Goal: Transaction & Acquisition: Register for event/course

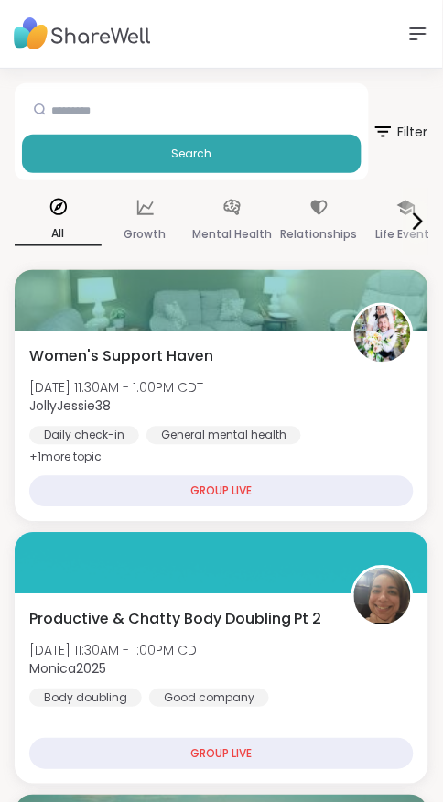
click at [398, 8] on div "Support Sign Up Log In" at bounding box center [221, 34] width 443 height 69
click at [423, 0] on div "Support Sign Up Log In" at bounding box center [221, 34] width 443 height 69
click at [409, 33] on icon at bounding box center [418, 34] width 22 height 22
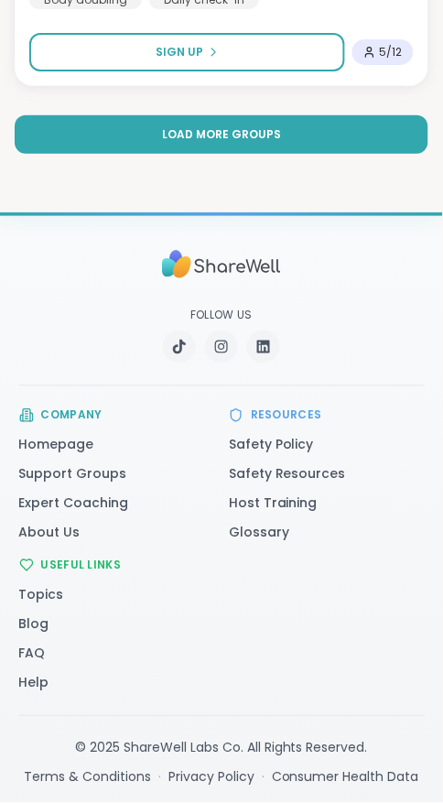
scroll to position [9632, 0]
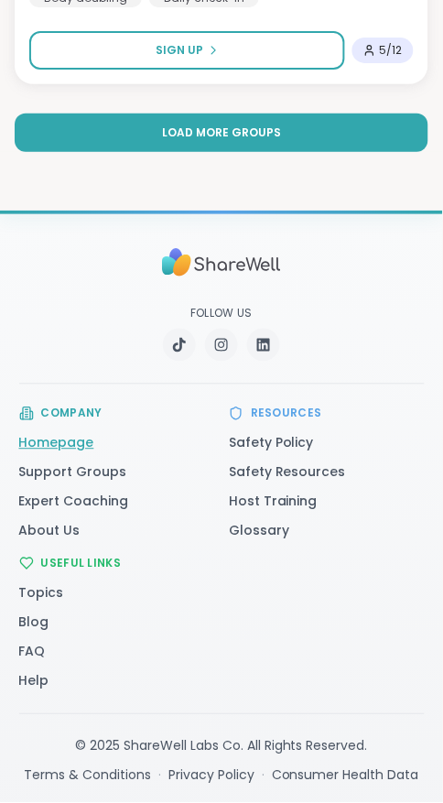
click at [20, 437] on link "Homepage" at bounding box center [56, 443] width 75 height 18
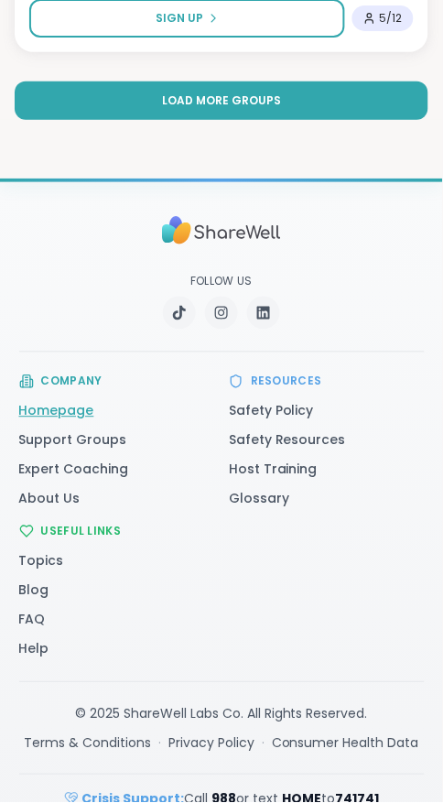
scroll to position [9692, 0]
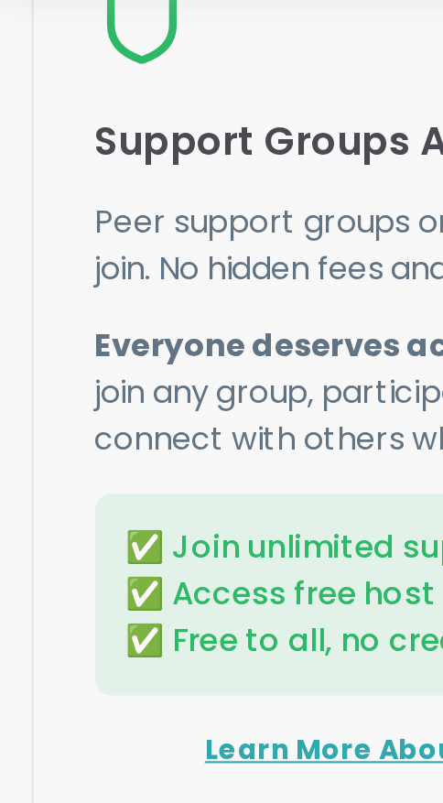
scroll to position [3552, 0]
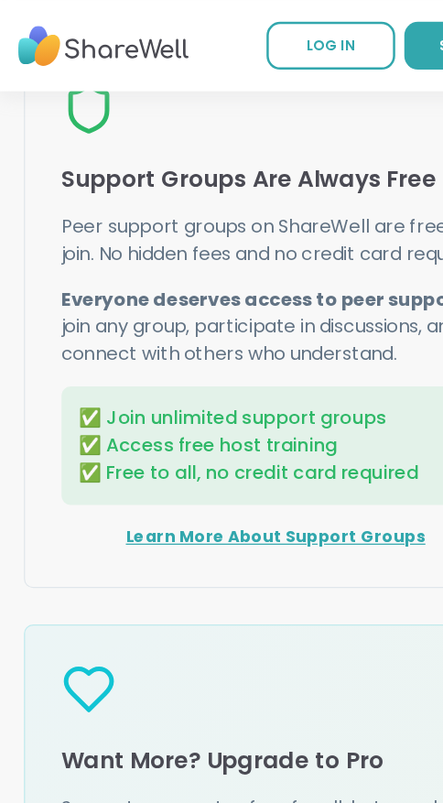
click at [87, 109] on icon at bounding box center [71, 87] width 44 height 44
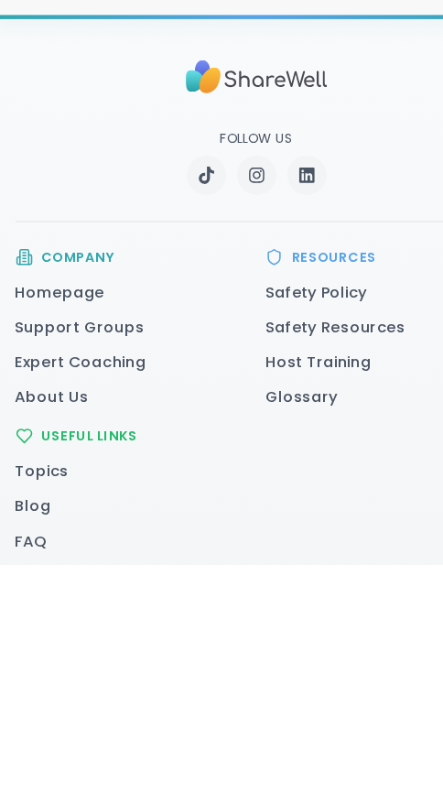
scroll to position [4615, 0]
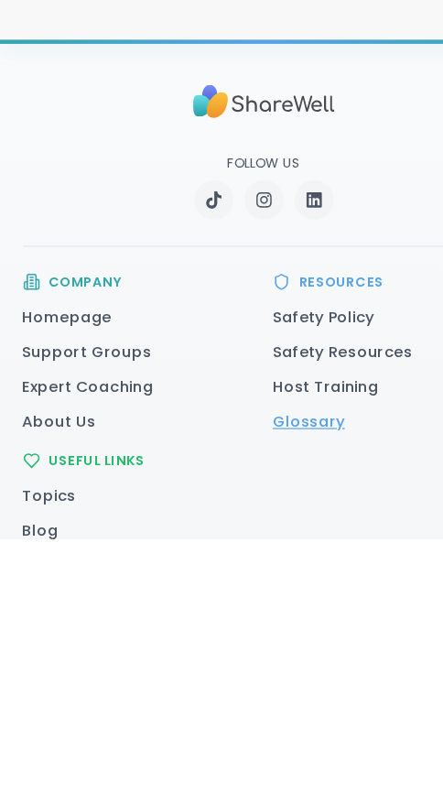
click at [285, 714] on link "Glossary" at bounding box center [259, 705] width 60 height 18
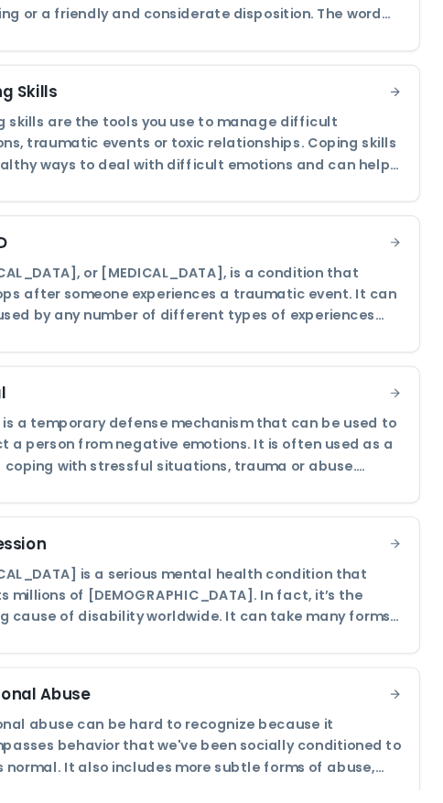
scroll to position [1806, 0]
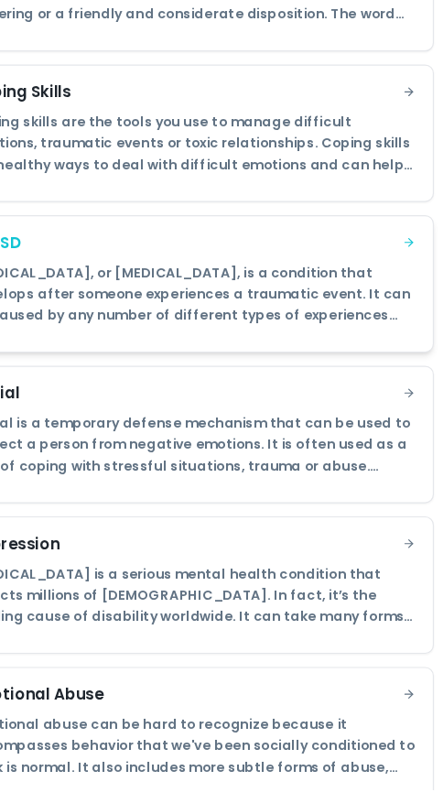
click at [405, 325] on div "CPTSD Post-traumatic stress disorder, or PTSD, is a condition that develops aft…" at bounding box center [222, 379] width 404 height 114
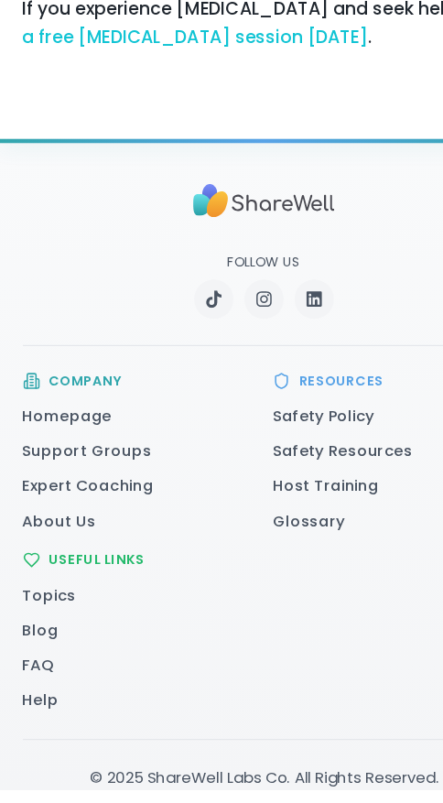
scroll to position [523, 0]
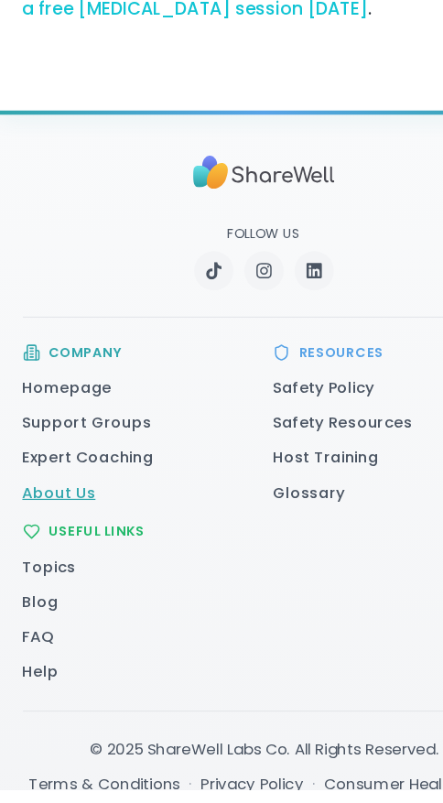
click at [26, 545] on link "About Us" at bounding box center [49, 554] width 61 height 18
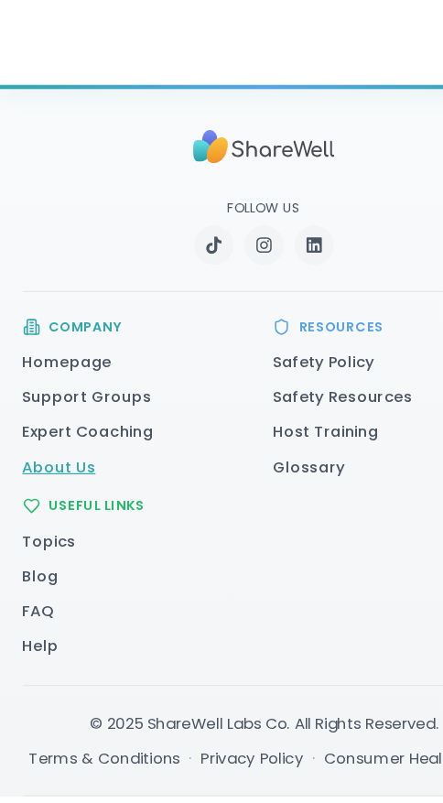
scroll to position [583, 0]
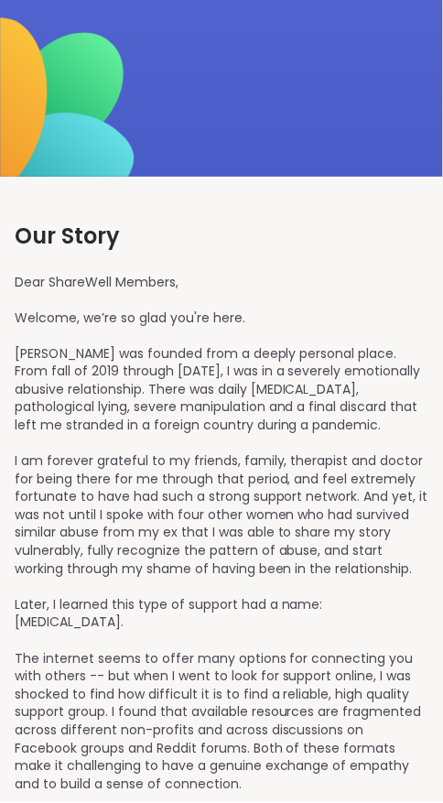
scroll to position [2755, 0]
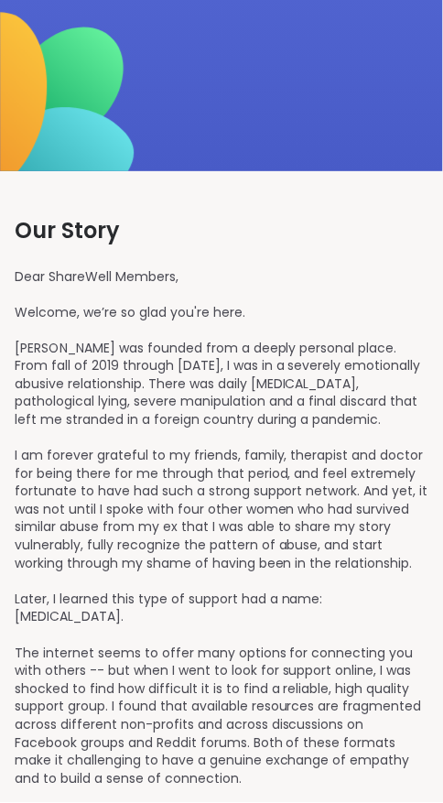
click at [369, 503] on p "Dear ShareWell Members, Welcome, we’re so glad you're here. ShareWell was found…" at bounding box center [222, 590] width 414 height 645
click at [346, 538] on p "Dear ShareWell Members, Welcome, we’re so glad you're here. ShareWell was found…" at bounding box center [222, 590] width 414 height 645
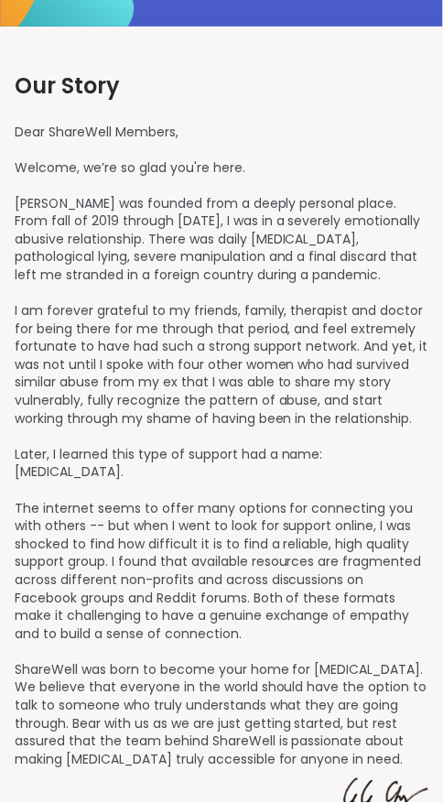
scroll to position [2882, 0]
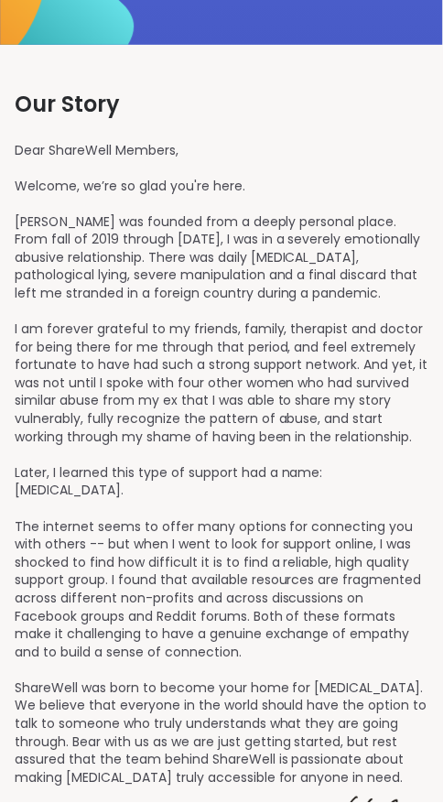
click at [351, 522] on p "Dear ShareWell Members, Welcome, we’re so glad you're here. ShareWell was found…" at bounding box center [222, 464] width 414 height 645
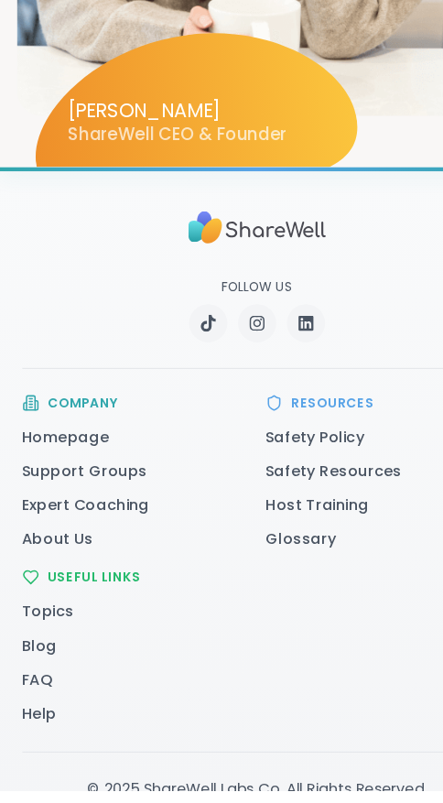
scroll to position [3987, 0]
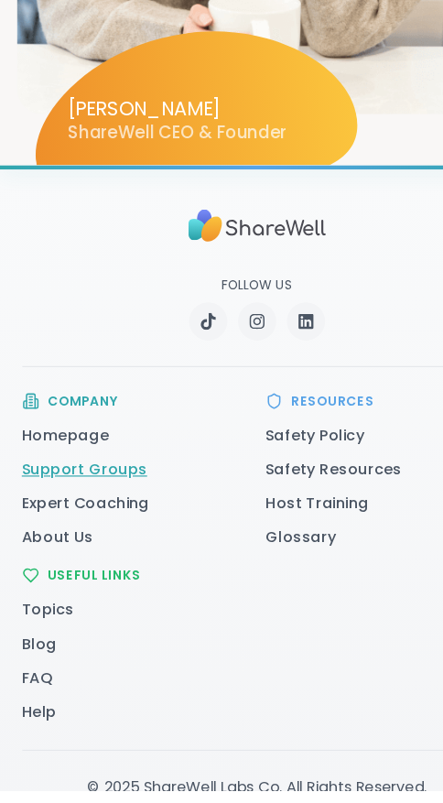
click at [23, 516] on link "Support Groups" at bounding box center [73, 525] width 108 height 18
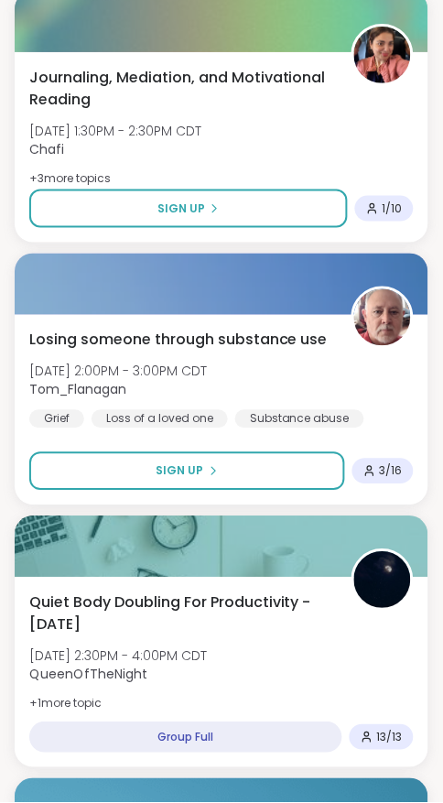
scroll to position [3435, 0]
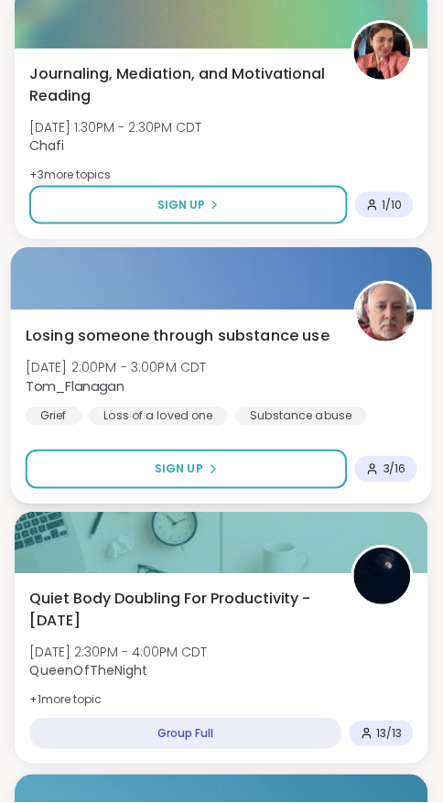
click at [405, 488] on div "Losing someone through substance use Tue, Oct 14 | 2:00PM - 3:00PM CDT Tom_Flan…" at bounding box center [221, 407] width 422 height 194
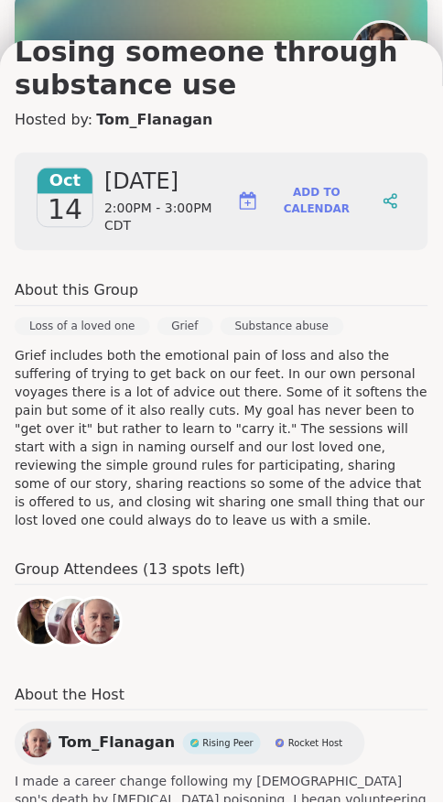
scroll to position [198, 0]
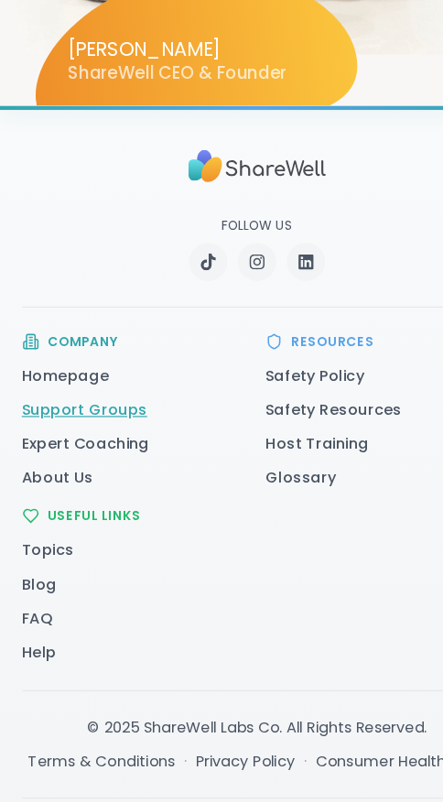
click at [19, 456] on link "Support Groups" at bounding box center [73, 465] width 108 height 18
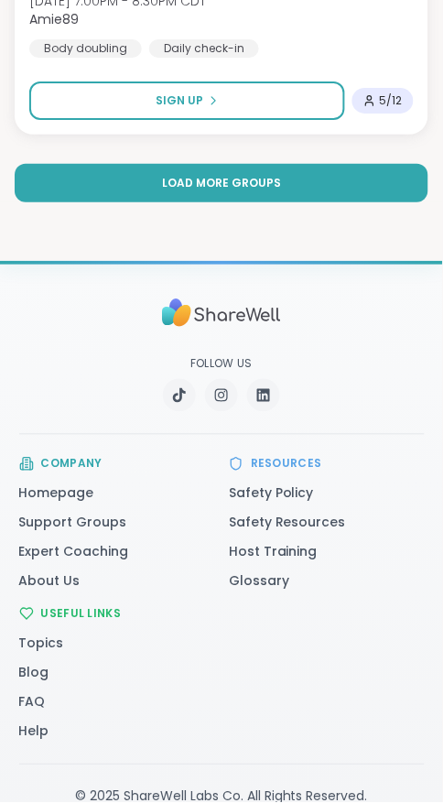
scroll to position [9632, 0]
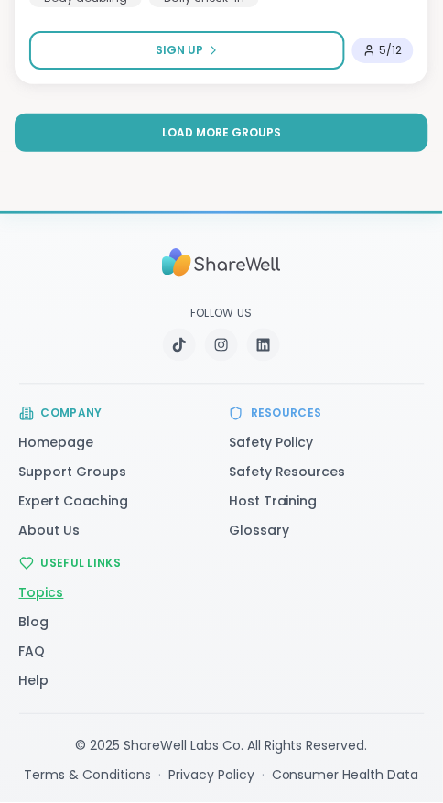
click at [21, 591] on link "Topics" at bounding box center [41, 593] width 45 height 18
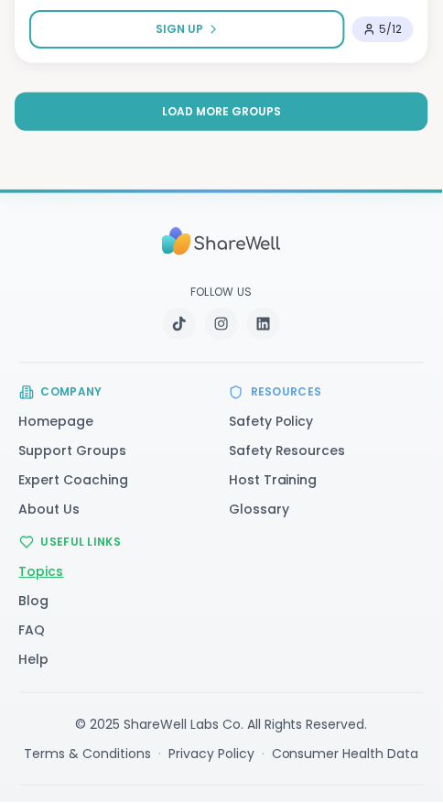
scroll to position [9692, 0]
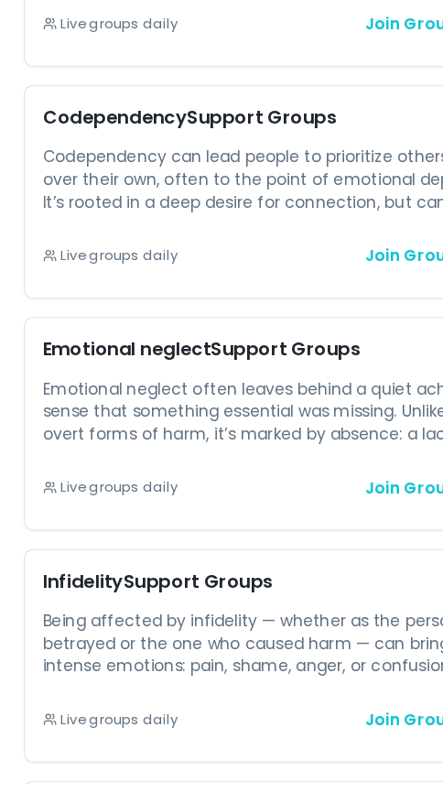
scroll to position [19122, 0]
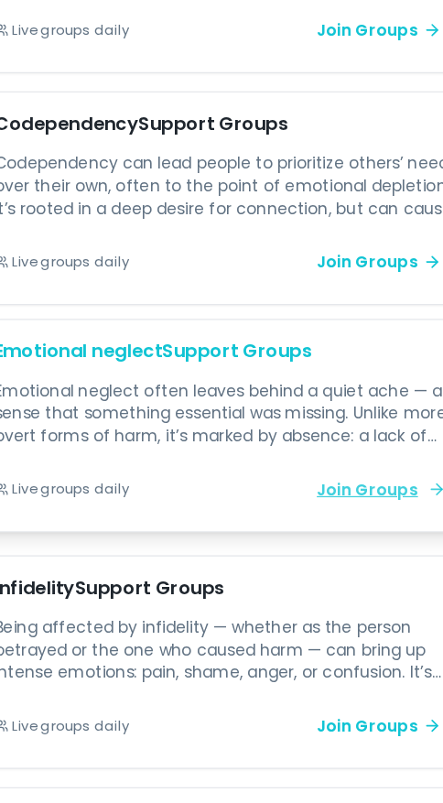
click at [340, 542] on link "Join Groups" at bounding box center [344, 561] width 129 height 38
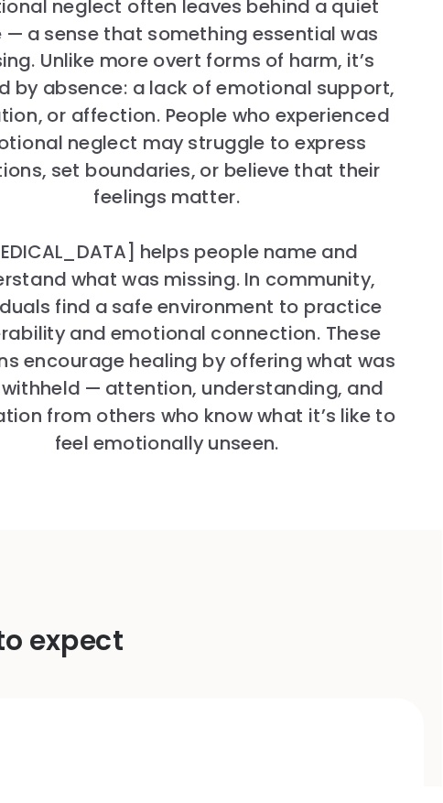
scroll to position [922, 0]
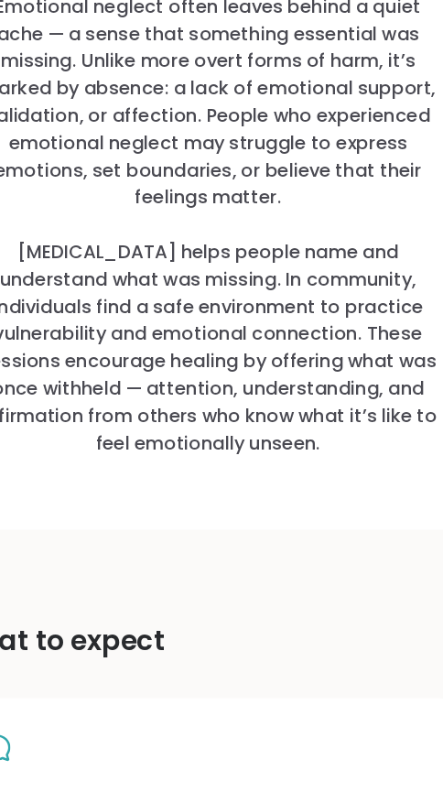
click at [362, 583] on div "Why Peer Support Matters for Emotional neglect Emotional neglect often leaves b…" at bounding box center [222, 307] width 370 height 578
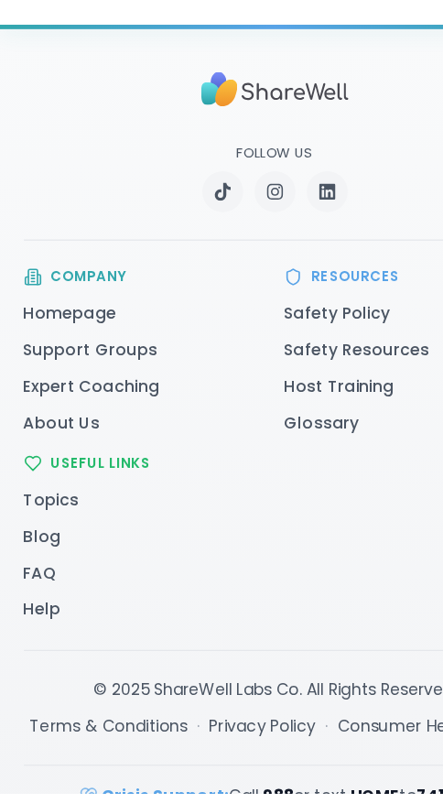
scroll to position [2930, 0]
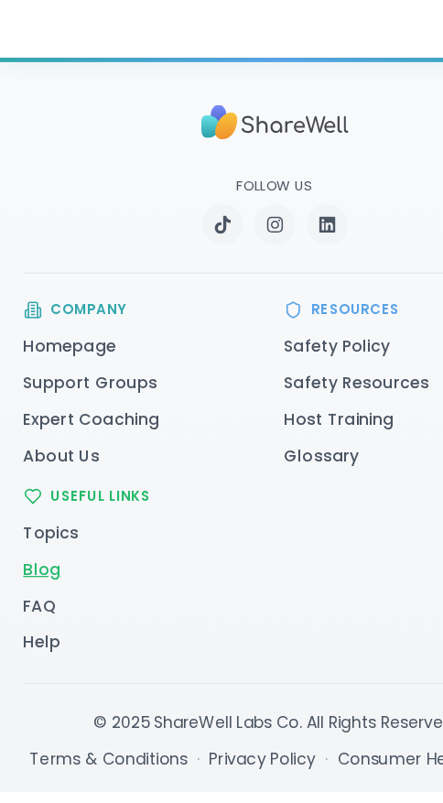
click at [19, 618] on link "Blog" at bounding box center [34, 623] width 30 height 18
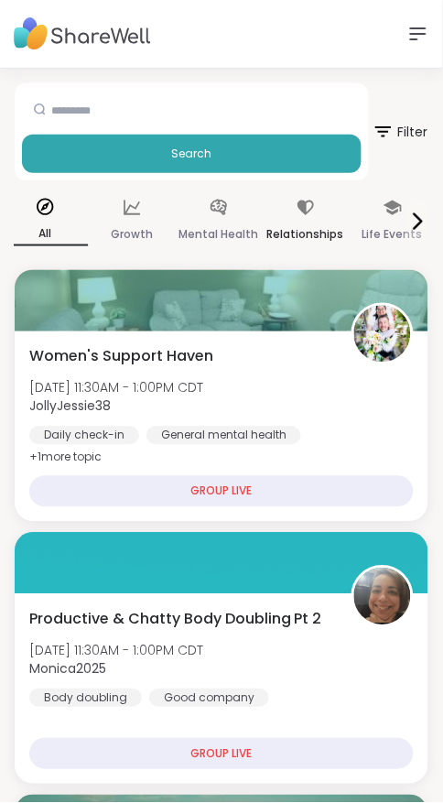
click at [311, 232] on p "Relationships" at bounding box center [305, 234] width 77 height 22
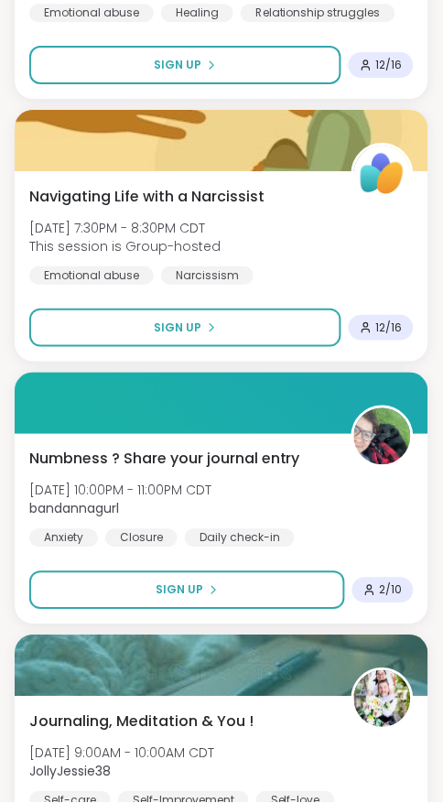
scroll to position [488, 0]
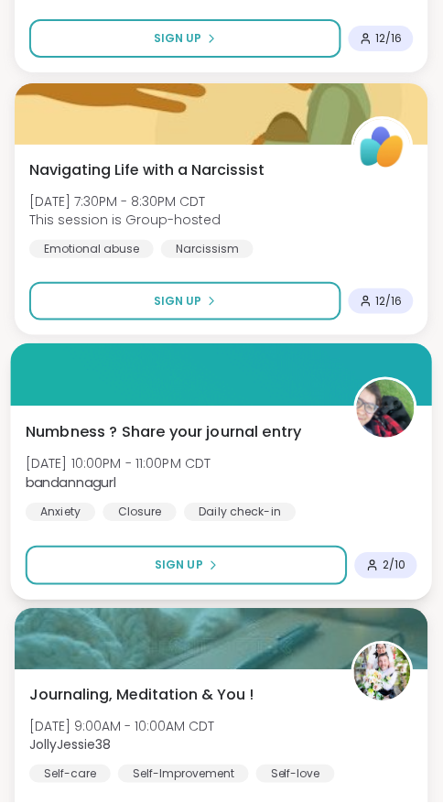
click at [425, 421] on div "Numbness ? Share your journal entry Tue, Oct 14 | 10:00PM - 11:00PM CDT bandann…" at bounding box center [221, 503] width 422 height 194
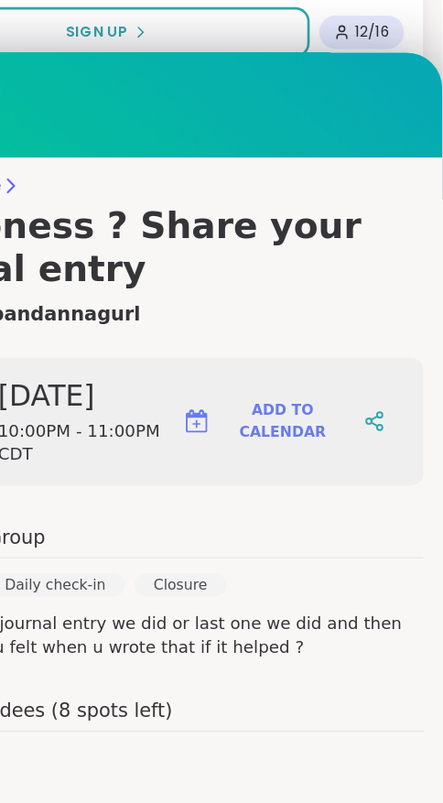
scroll to position [128, 0]
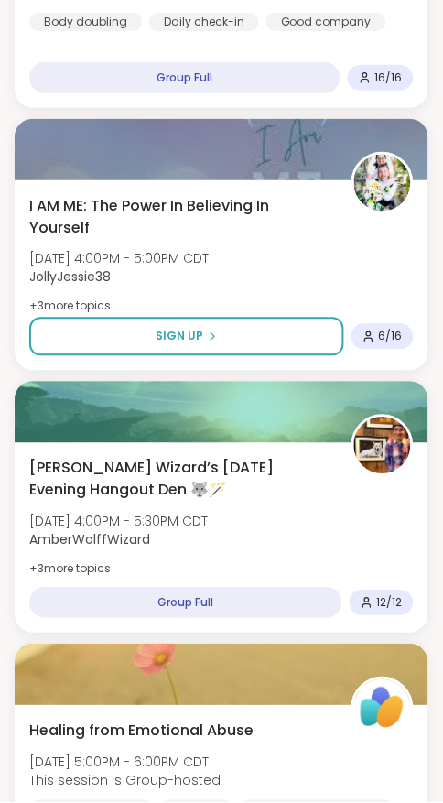
scroll to position [5160, 0]
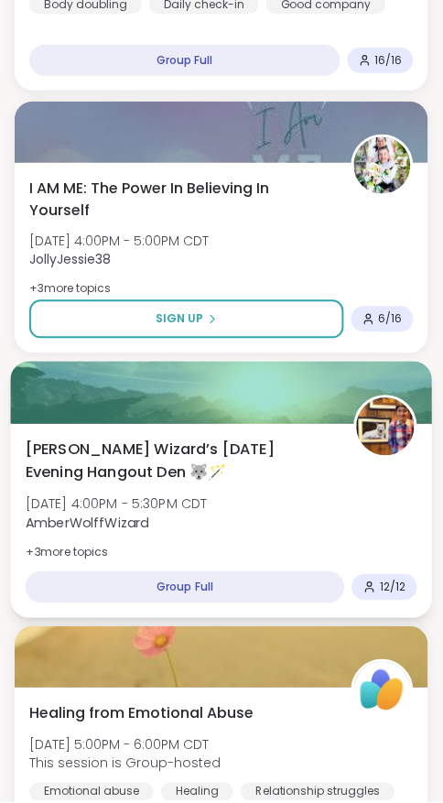
click at [422, 445] on div "Wolff Wizard’s Tuesday Evening Hangout Den 🐺🪄 Tue, Oct 14 | 4:00PM - 5:30PM CDT…" at bounding box center [221, 522] width 422 height 194
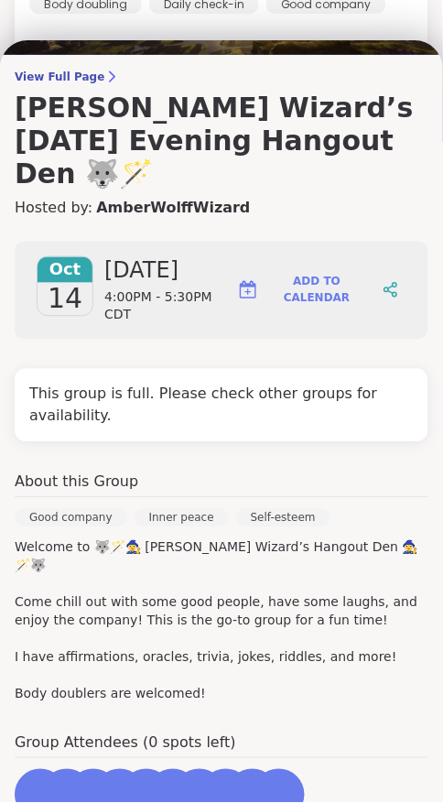
scroll to position [152, 0]
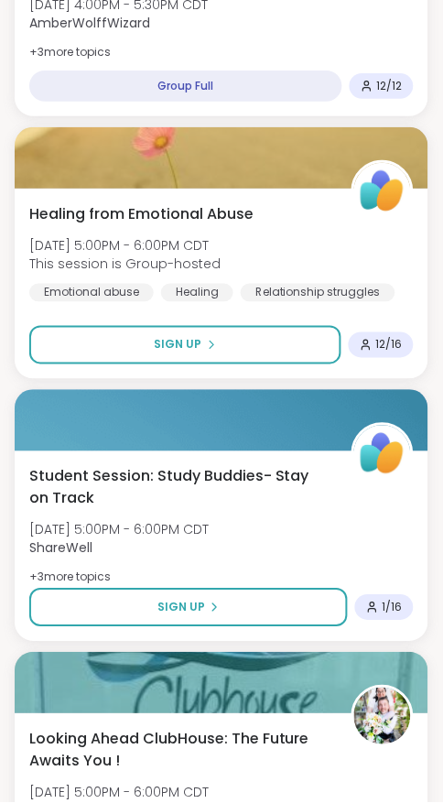
scroll to position [5661, 0]
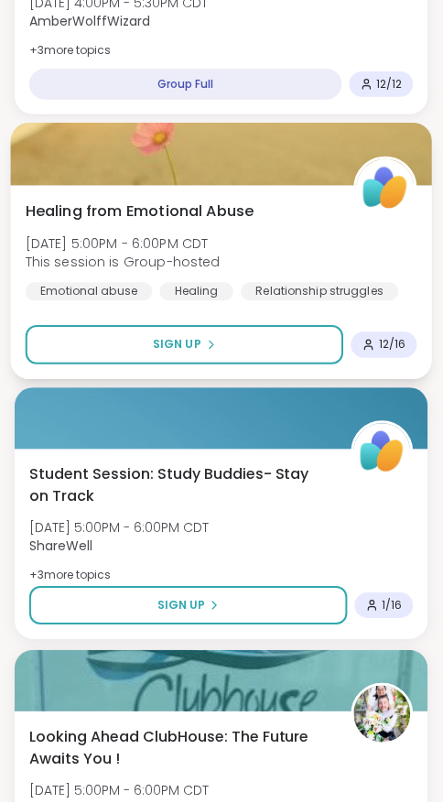
click at [20, 273] on div "Healing from Emotional Abuse Tue, Oct 14 | 5:00PM - 6:00PM CDT This session is …" at bounding box center [221, 283] width 422 height 194
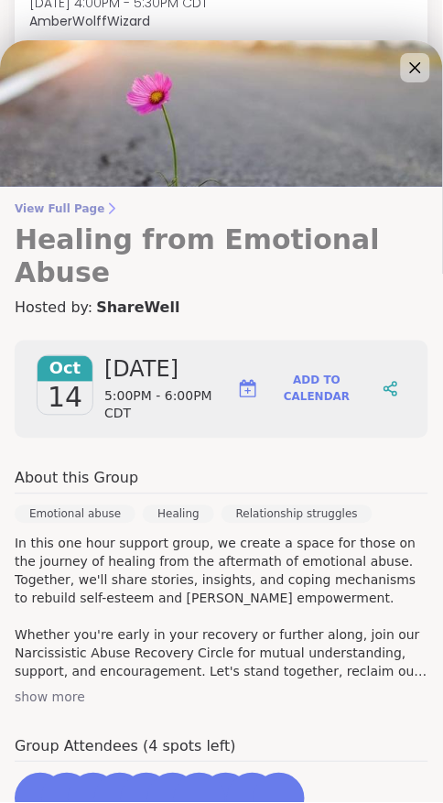
click at [59, 256] on h3 "Healing from Emotional Abuse" at bounding box center [222, 256] width 414 height 66
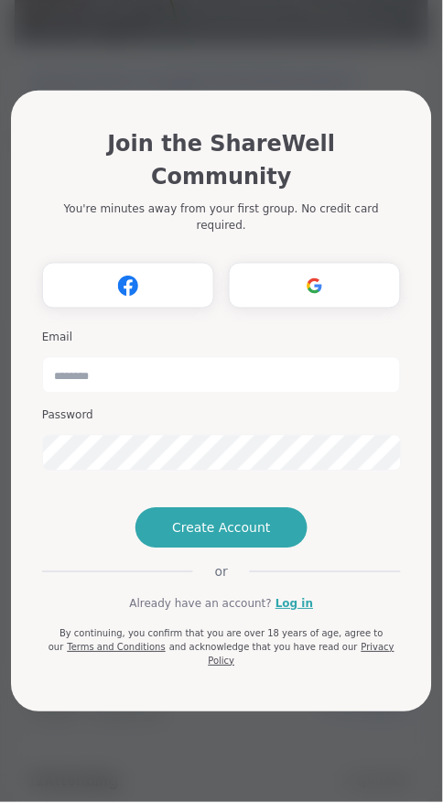
scroll to position [77, 0]
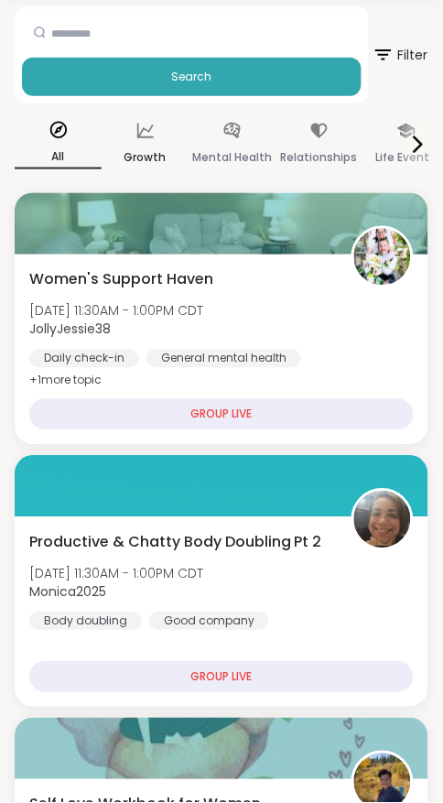
click at [125, 114] on div "Growth" at bounding box center [145, 145] width 87 height 68
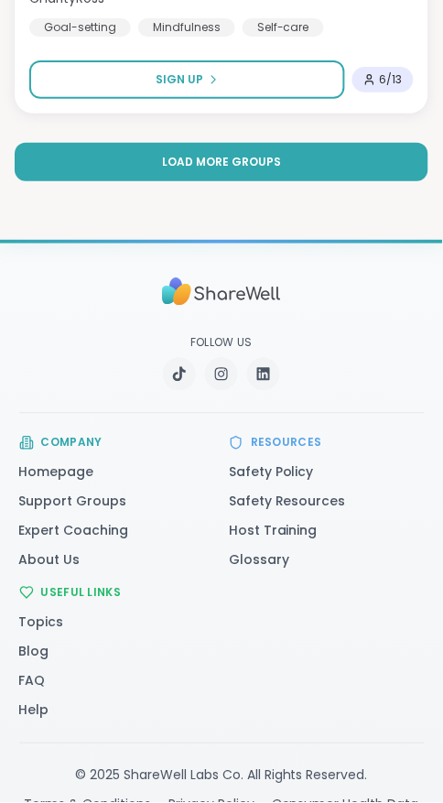
scroll to position [9671, 0]
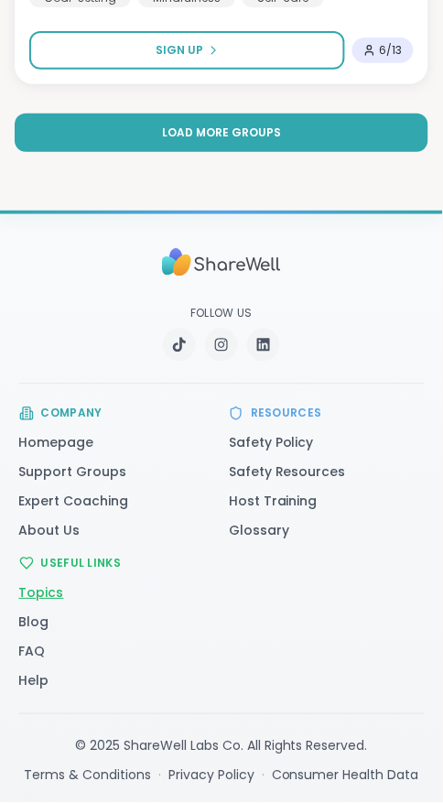
click at [24, 592] on link "Topics" at bounding box center [41, 593] width 45 height 18
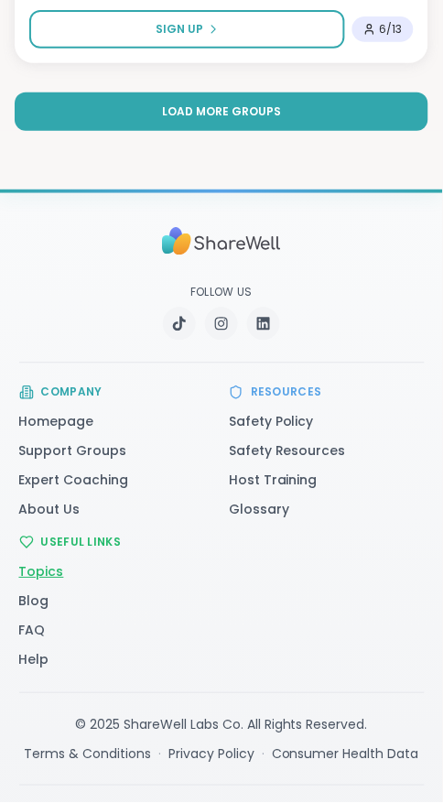
scroll to position [9730, 0]
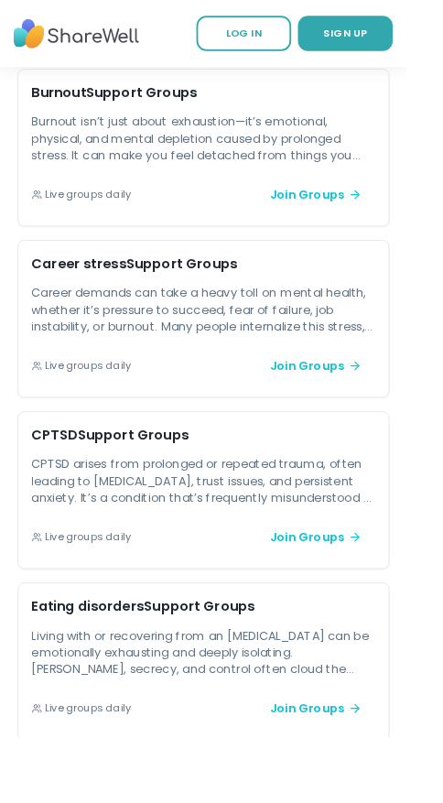
scroll to position [3350, 0]
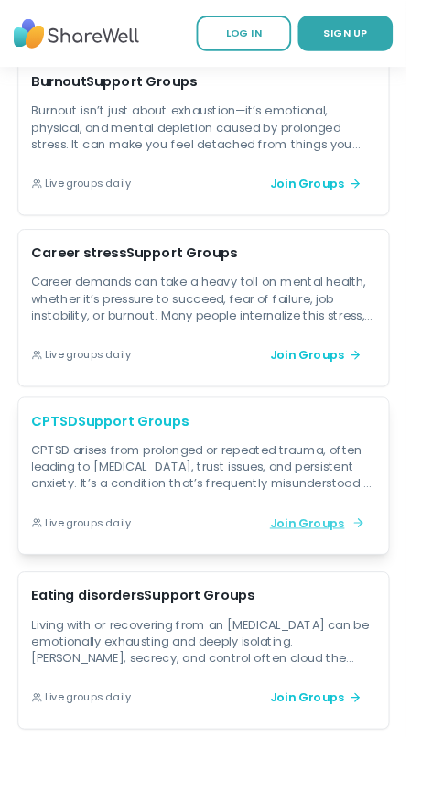
click at [376, 553] on link "Join Groups" at bounding box center [344, 570] width 129 height 38
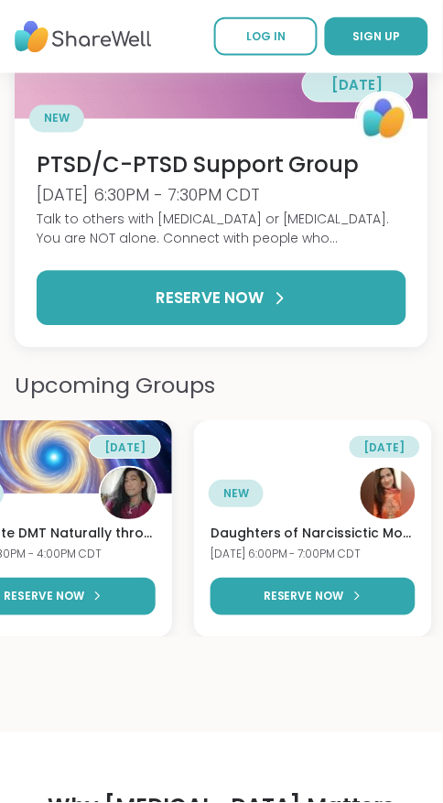
scroll to position [0, 603]
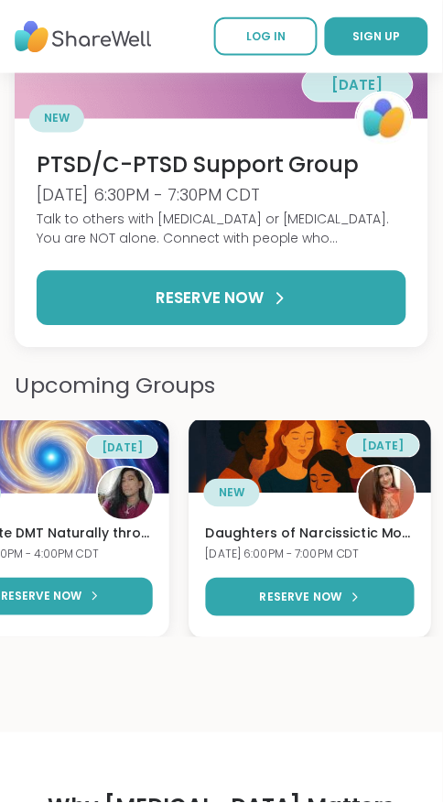
click at [321, 512] on div "NEW" at bounding box center [310, 494] width 243 height 56
click at [354, 475] on div "NEW" at bounding box center [310, 494] width 243 height 56
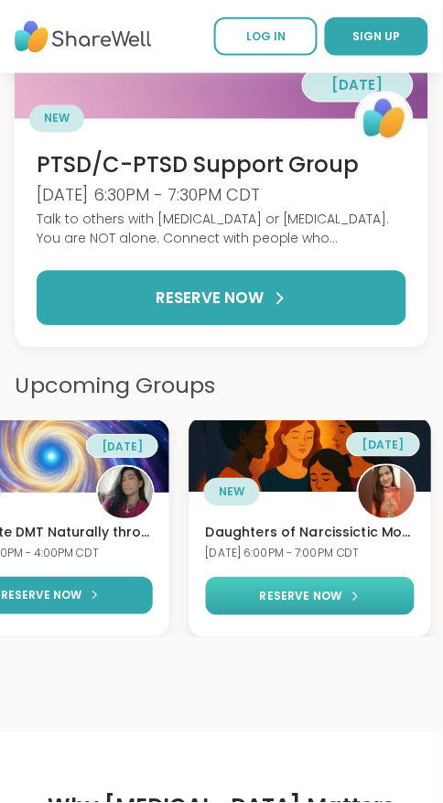
click at [332, 586] on link "RESERVE NOW" at bounding box center [310, 597] width 209 height 38
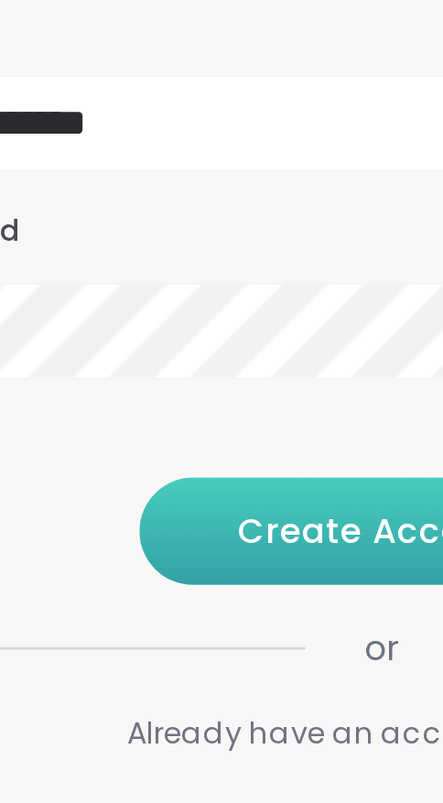
click at [151, 555] on button "Create Account" at bounding box center [221, 534] width 180 height 40
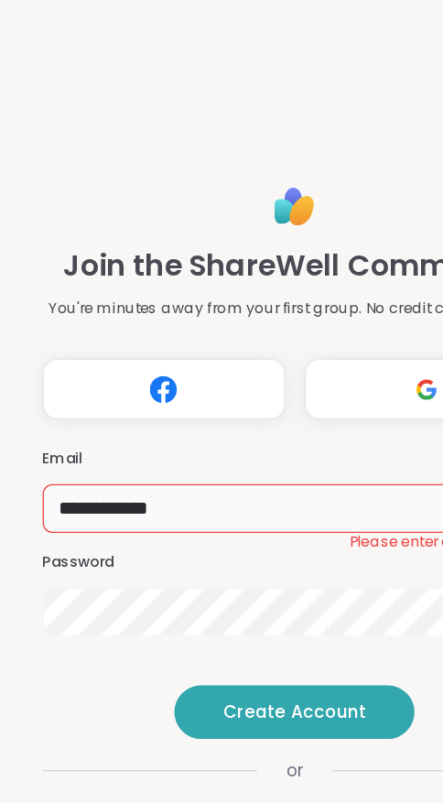
click at [195, 363] on input "**********" at bounding box center [221, 381] width 379 height 37
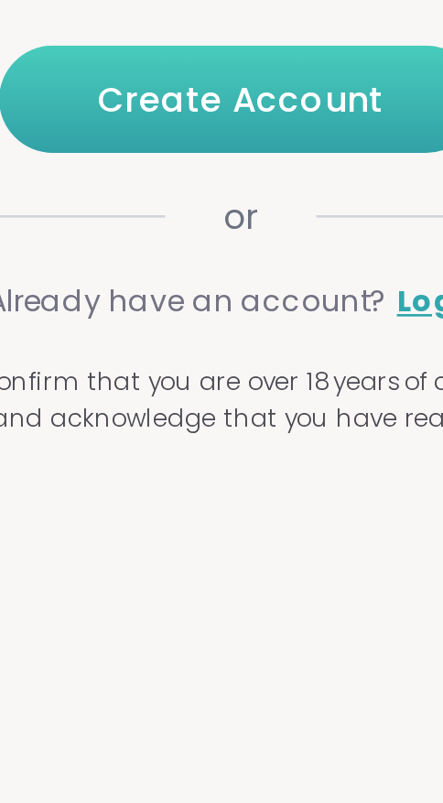
type input "**********"
click at [266, 544] on span "Create Account" at bounding box center [221, 534] width 107 height 18
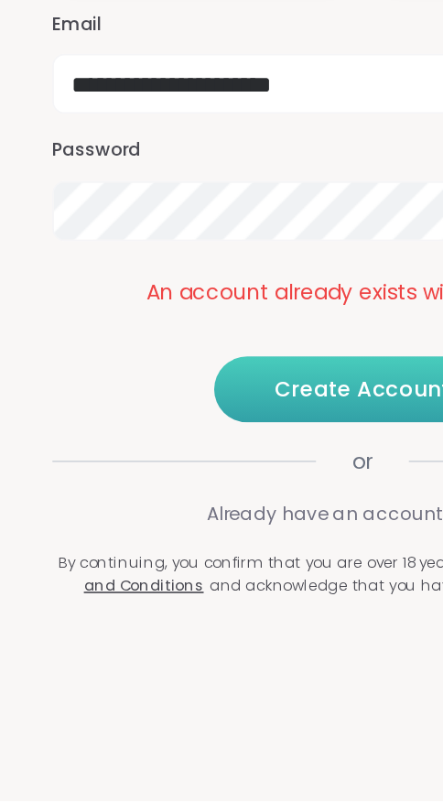
click at [152, 635] on span "Already have an account?" at bounding box center [201, 627] width 150 height 16
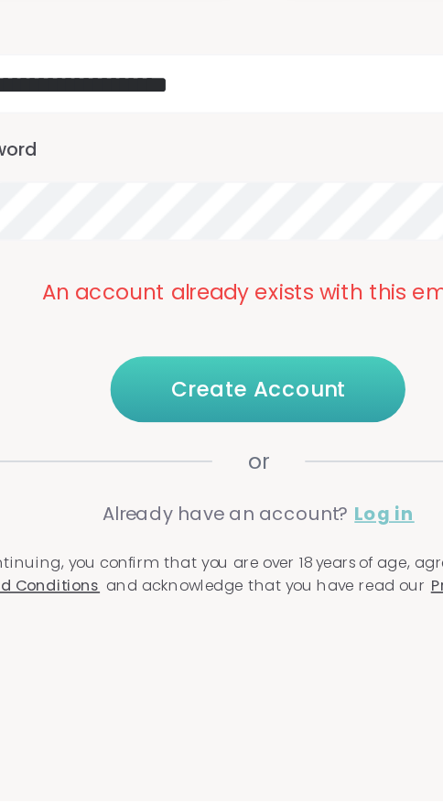
click at [287, 635] on link "Log in" at bounding box center [298, 627] width 37 height 16
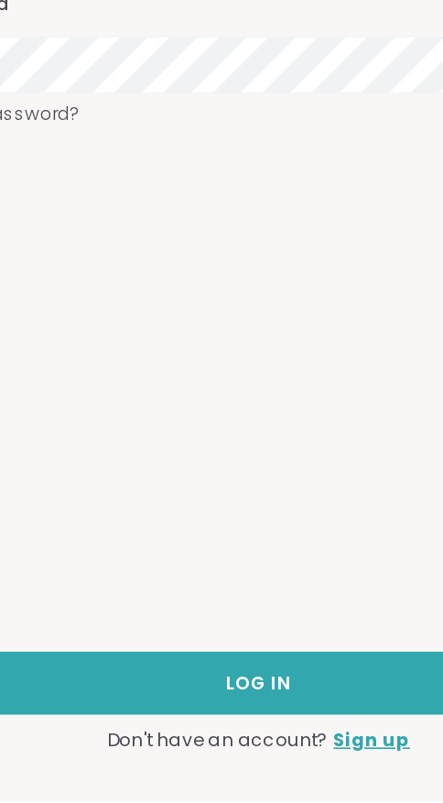
click at [283, 571] on div "Username or Email Password Forgot Password?" at bounding box center [222, 460] width 414 height 481
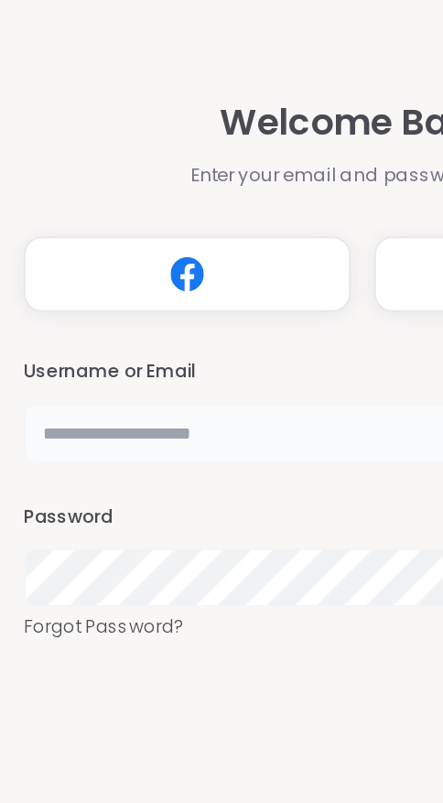
click at [210, 264] on input "text" at bounding box center [222, 264] width 414 height 37
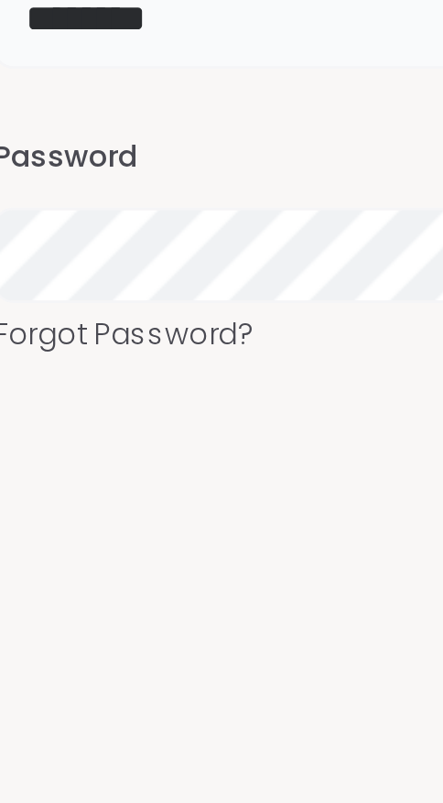
type input "********"
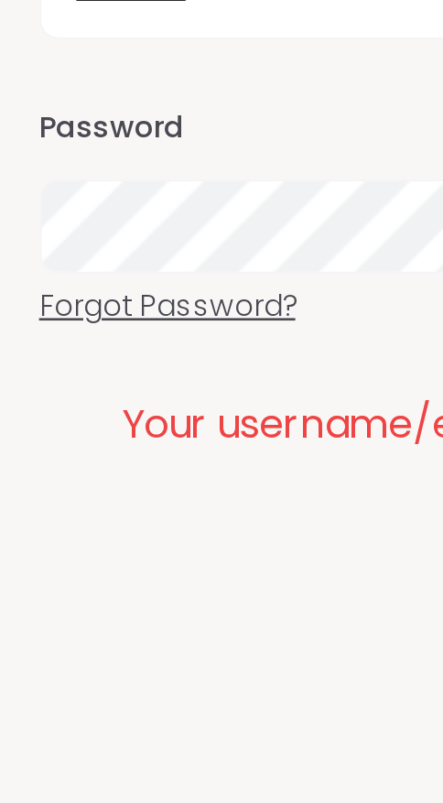
click at [88, 383] on link "Forgot Password?" at bounding box center [222, 382] width 414 height 16
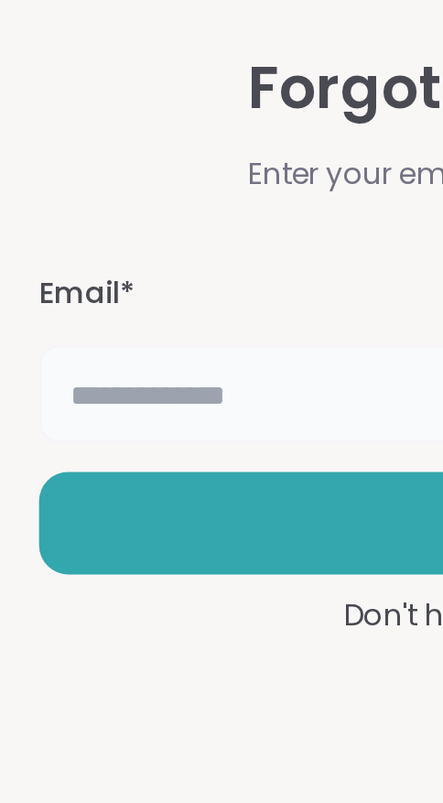
click at [125, 426] on input "text" at bounding box center [222, 435] width 414 height 37
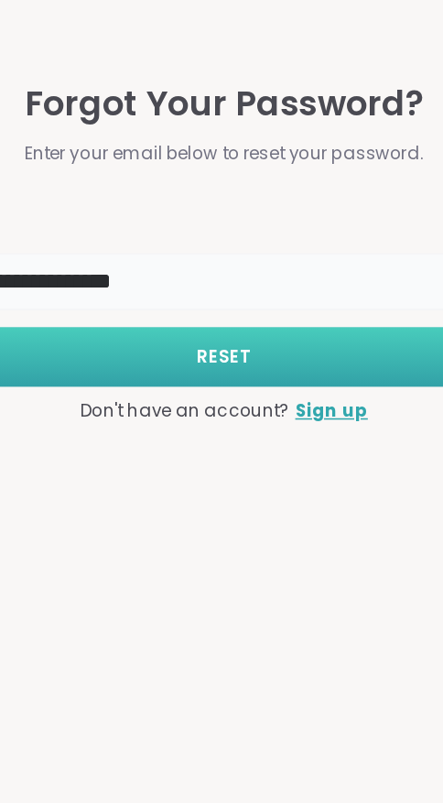
type input "**********"
click at [111, 488] on button "RESET" at bounding box center [222, 484] width 414 height 38
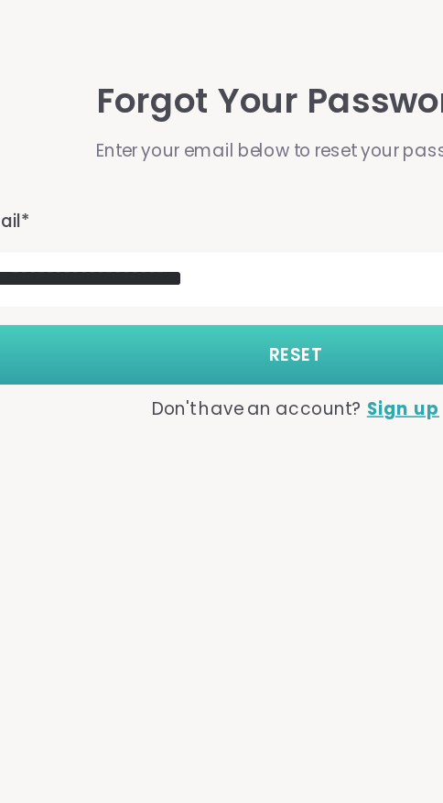
click at [269, 478] on button "RESET" at bounding box center [222, 484] width 414 height 38
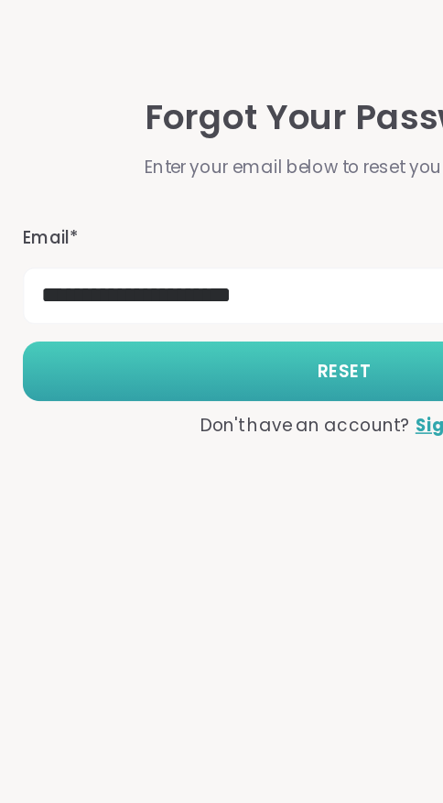
click at [236, 474] on button "RESET" at bounding box center [222, 484] width 414 height 38
click at [251, 470] on button "RESET" at bounding box center [222, 484] width 414 height 38
